Goal: Communication & Community: Answer question/provide support

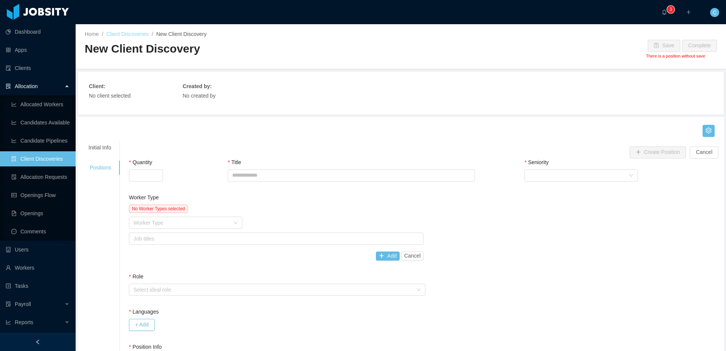
click at [137, 32] on link "Client Discoveries" at bounding box center [127, 34] width 42 height 6
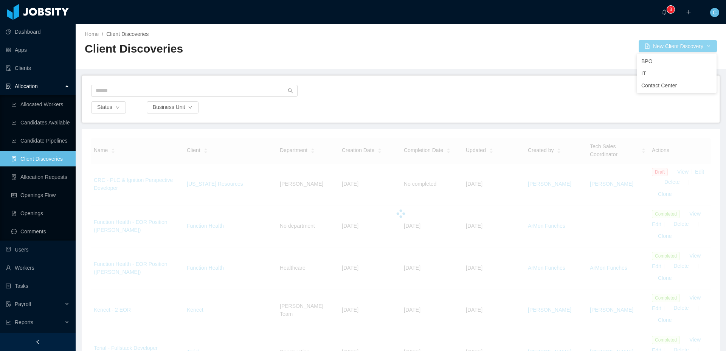
click at [653, 48] on button "New Client Discovery" at bounding box center [678, 46] width 78 height 12
click at [651, 61] on li "BPO" at bounding box center [677, 61] width 80 height 12
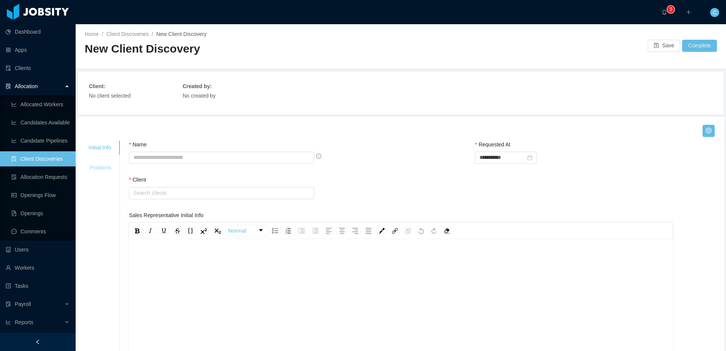
click at [105, 167] on div "Positions" at bounding box center [99, 168] width 41 height 14
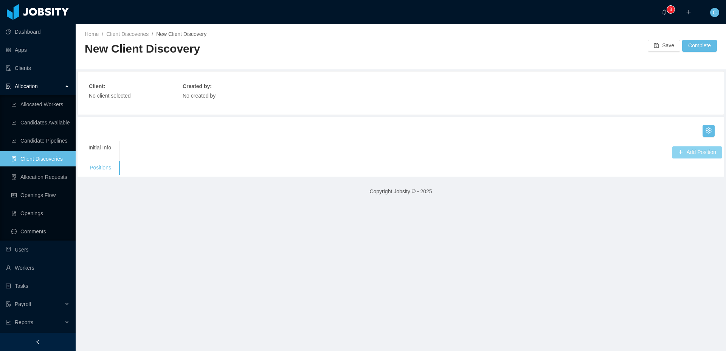
drag, startPoint x: 695, startPoint y: 149, endPoint x: 458, endPoint y: 140, distance: 236.5
click at [693, 149] on button "Add Position" at bounding box center [697, 152] width 50 height 12
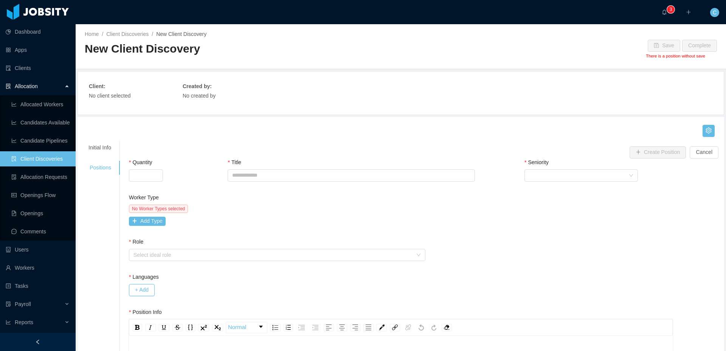
click at [145, 212] on span "No Worker Types selected" at bounding box center [158, 209] width 59 height 8
click at [146, 219] on button "Add Type" at bounding box center [147, 221] width 37 height 9
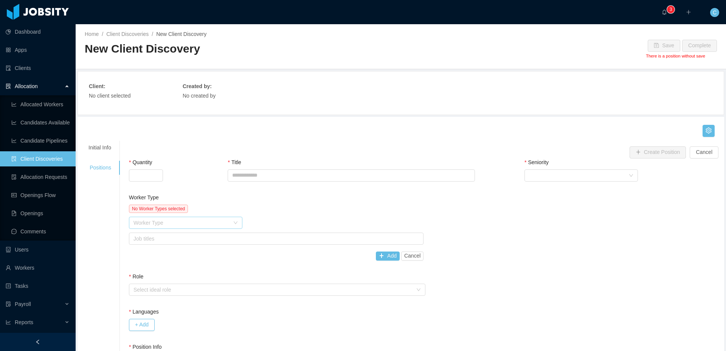
click at [222, 225] on div "Worker Type" at bounding box center [181, 223] width 96 height 8
click at [144, 34] on link "Client Discoveries" at bounding box center [127, 34] width 42 height 6
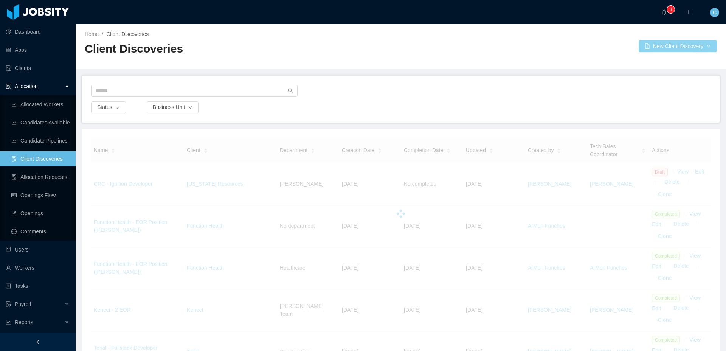
drag, startPoint x: 690, startPoint y: 55, endPoint x: 678, endPoint y: 50, distance: 12.7
click at [689, 54] on div "Home / Client Discoveries / Client Discoveries New Client Discovery" at bounding box center [401, 46] width 650 height 45
click at [676, 49] on button "New Client Discovery" at bounding box center [678, 46] width 78 height 12
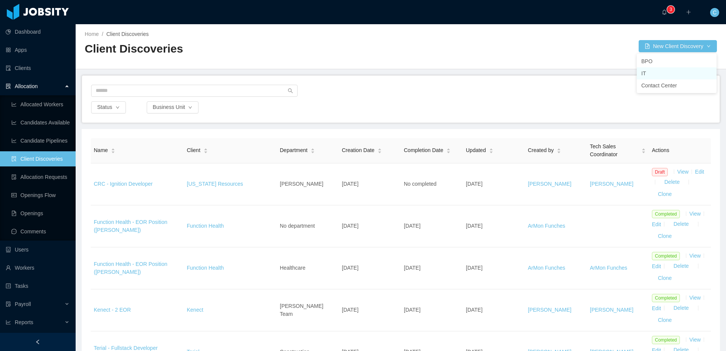
click at [646, 73] on li "IT" at bounding box center [677, 73] width 80 height 12
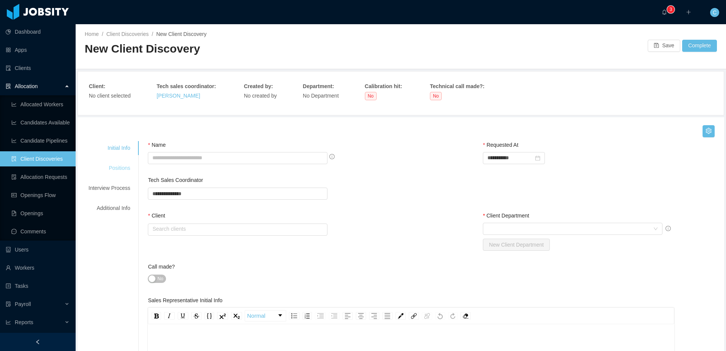
click at [123, 169] on div "Positions" at bounding box center [109, 168] width 60 height 14
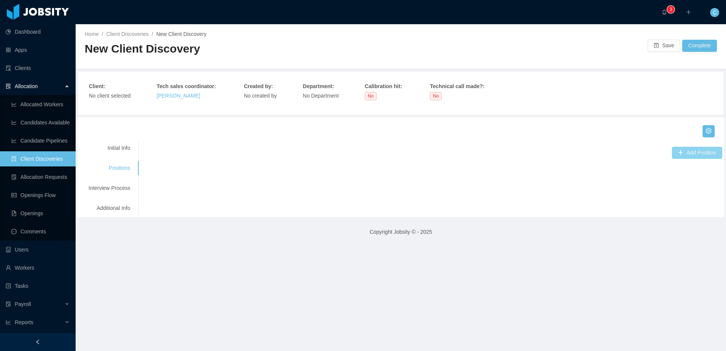
click at [672, 151] on button "Add Position" at bounding box center [697, 153] width 50 height 12
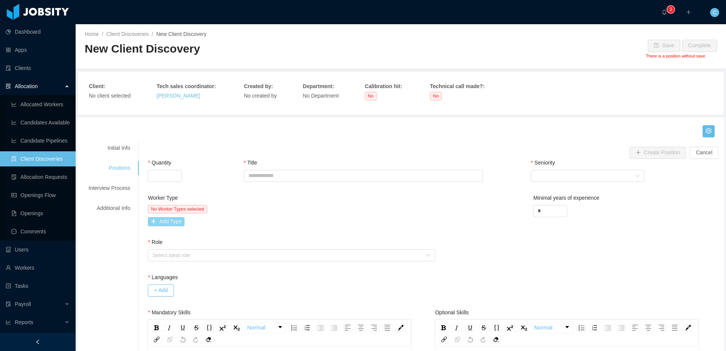
click at [170, 221] on button "Add Type" at bounding box center [166, 221] width 37 height 9
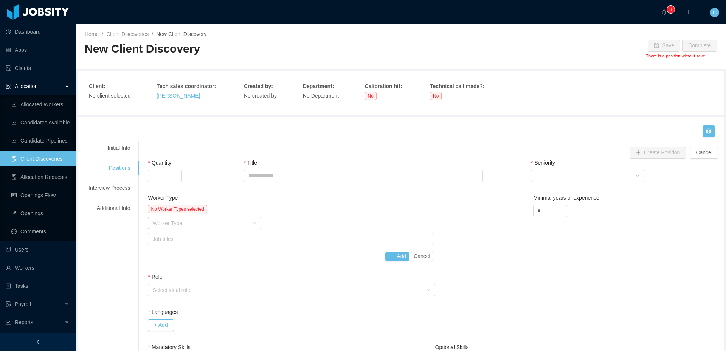
click at [202, 226] on div "Worker Type" at bounding box center [200, 223] width 96 height 8
click at [356, 201] on div "Worker Type" at bounding box center [290, 199] width 285 height 11
click at [122, 33] on link "Client Discoveries" at bounding box center [127, 34] width 42 height 6
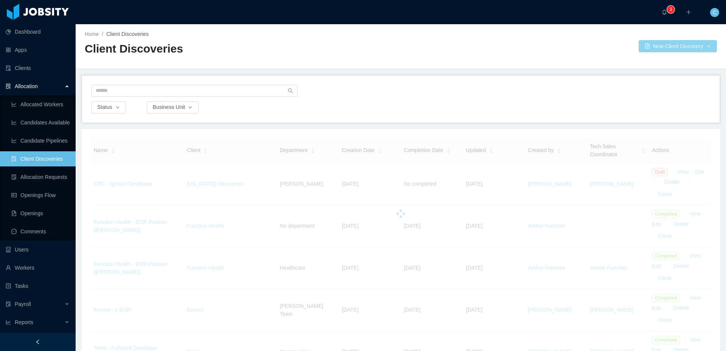
click at [664, 43] on button "New Client Discovery" at bounding box center [678, 46] width 78 height 12
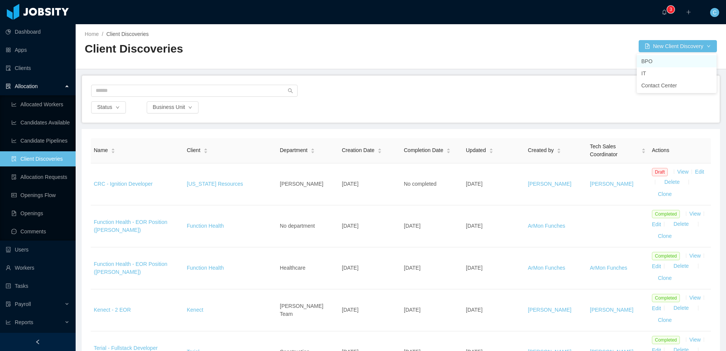
click at [649, 61] on li "BPO" at bounding box center [677, 61] width 80 height 12
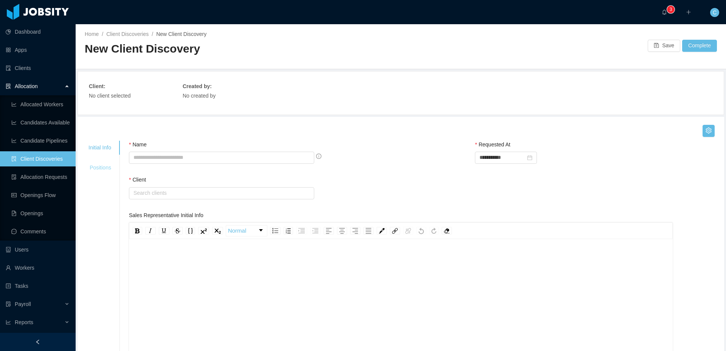
click at [104, 170] on div "Positions" at bounding box center [99, 168] width 41 height 14
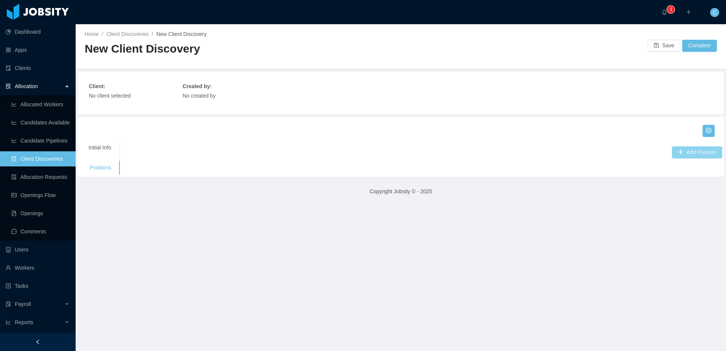
click at [703, 150] on button "Add Position" at bounding box center [697, 152] width 50 height 12
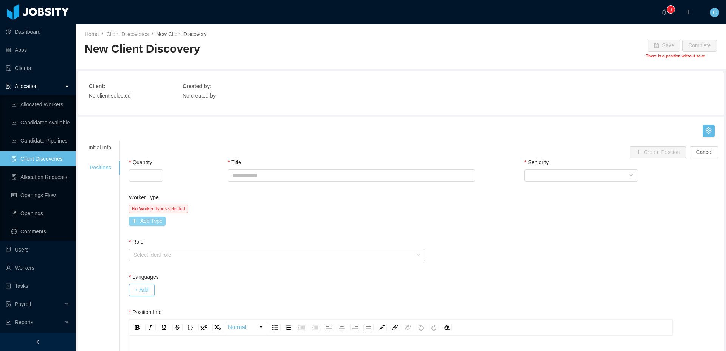
click at [152, 225] on button "Add Type" at bounding box center [147, 221] width 37 height 9
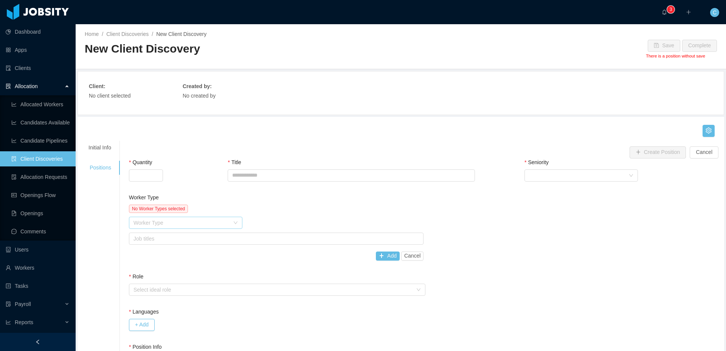
click at [157, 225] on div "Worker Type" at bounding box center [181, 223] width 96 height 8
drag, startPoint x: 269, startPoint y: 215, endPoint x: 64, endPoint y: 209, distance: 205.0
click at [269, 215] on div "No Worker Types selected Worker Type Job titles Add Cancel" at bounding box center [276, 233] width 295 height 56
click at [45, 260] on link "Workers" at bounding box center [38, 267] width 64 height 15
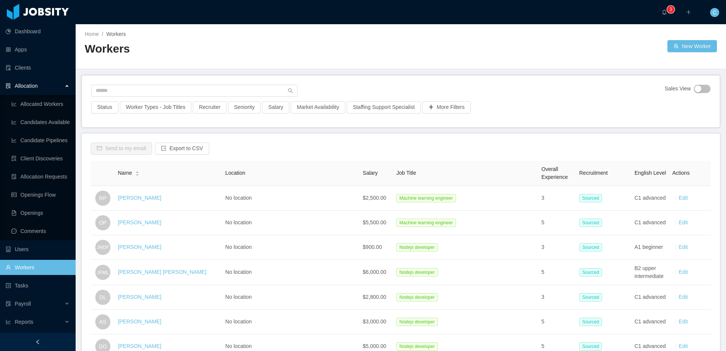
drag, startPoint x: 146, startPoint y: 197, endPoint x: 140, endPoint y: 197, distance: 5.7
click at [146, 197] on link "[PERSON_NAME]" at bounding box center [139, 198] width 43 height 6
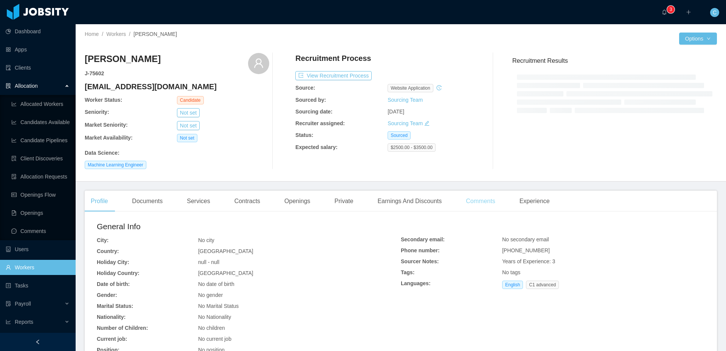
click at [479, 199] on div "Comments" at bounding box center [480, 201] width 41 height 21
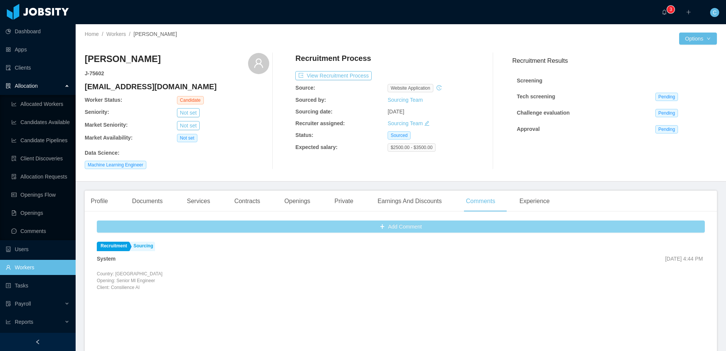
click at [346, 229] on button "Add Comment" at bounding box center [401, 226] width 608 height 12
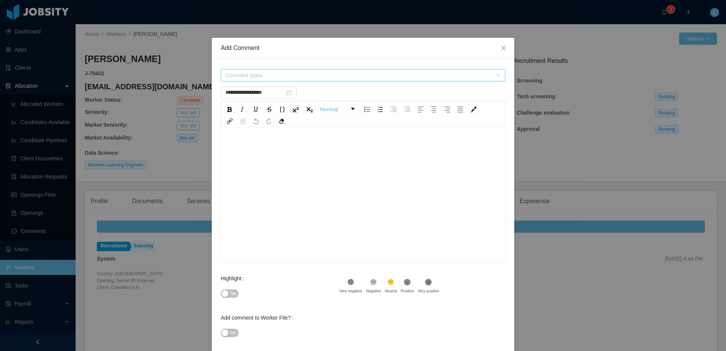
click at [256, 74] on span "Comment types" at bounding box center [358, 75] width 267 height 8
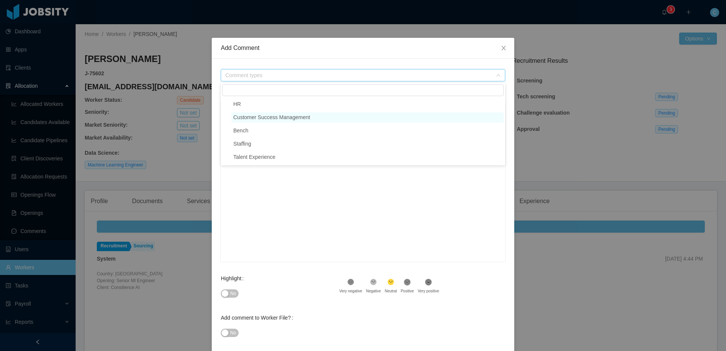
type input "**********"
click at [225, 158] on icon "icon: caret-down" at bounding box center [227, 157] width 4 height 4
click at [226, 106] on icon "icon: caret-down" at bounding box center [227, 104] width 4 height 4
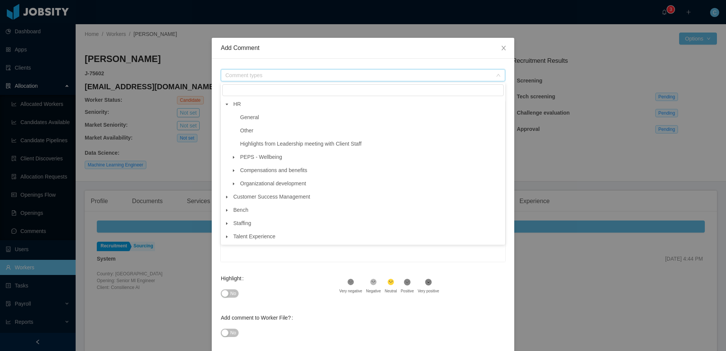
click at [232, 158] on icon "icon: caret-down" at bounding box center [234, 157] width 4 height 4
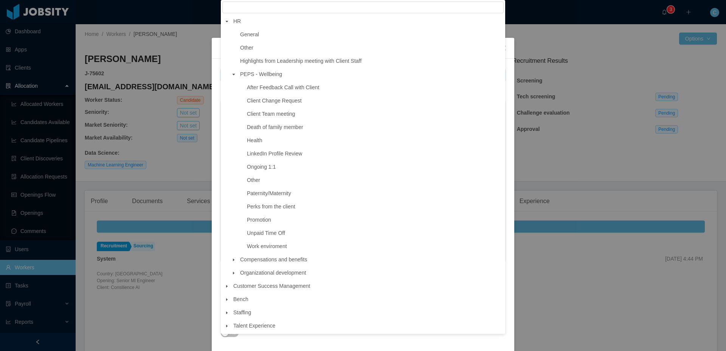
scroll to position [0, 0]
